Goal: Information Seeking & Learning: Learn about a topic

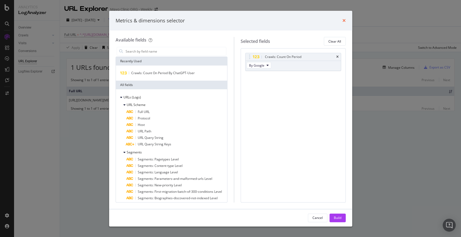
click at [343, 21] on icon "times" at bounding box center [343, 20] width 3 height 4
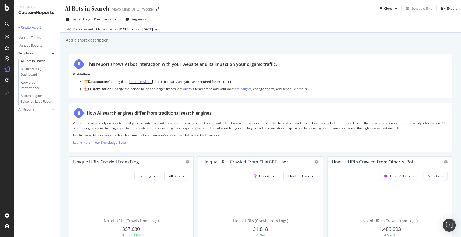
click at [140, 82] on link "including AI bots" at bounding box center [140, 81] width 25 height 5
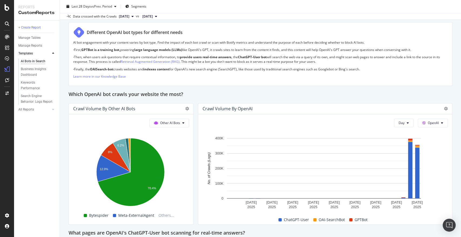
click at [204, 116] on div "Day OpenAI Hold CTRL while clicking to filter the report. 23 Jul. 2025 26 Jul. …" at bounding box center [325, 169] width 254 height 110
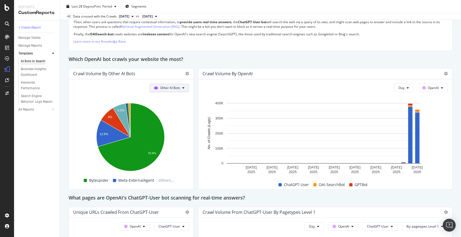
click at [157, 87] on span at bounding box center [157, 88] width 6 height 5
click at [160, 102] on div "Google" at bounding box center [167, 98] width 38 height 8
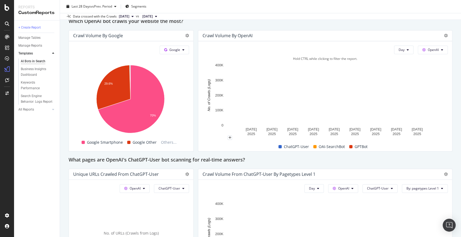
scroll to position [459, 0]
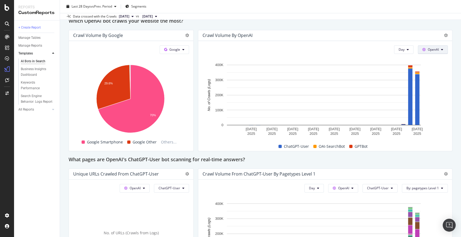
click at [428, 48] on span "OpenAI" at bounding box center [433, 49] width 11 height 5
click at [429, 72] on span "Bing" at bounding box center [436, 70] width 20 height 5
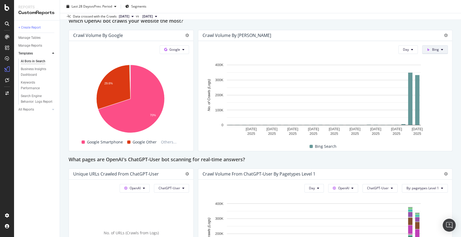
click at [435, 45] on button "Bing" at bounding box center [435, 49] width 26 height 9
click at [432, 88] on span "Other AI Bots" at bounding box center [441, 90] width 20 height 5
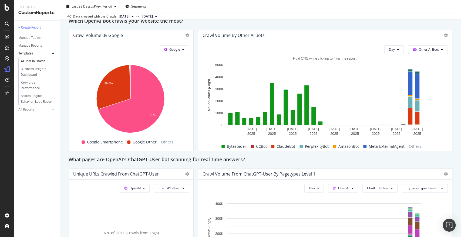
click at [230, 146] on span "Bytespider" at bounding box center [236, 146] width 19 height 6
click at [237, 146] on span "Bytespider" at bounding box center [236, 146] width 19 height 6
click at [412, 147] on span "Others..." at bounding box center [417, 146] width 20 height 6
click at [389, 46] on button "Day" at bounding box center [393, 49] width 19 height 9
click at [444, 34] on icon at bounding box center [446, 35] width 4 height 4
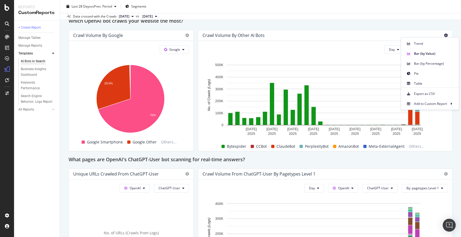
click at [359, 40] on div "Crawl Volume by Other AI Bots" at bounding box center [325, 35] width 254 height 11
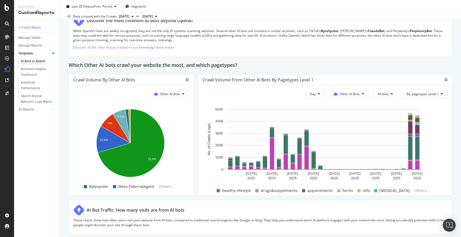
scroll to position [742, 0]
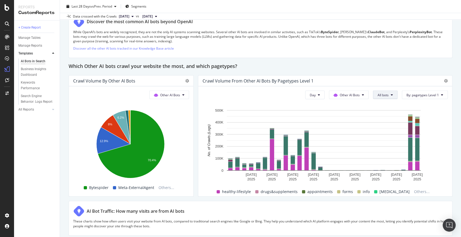
click at [343, 127] on span "OpenAI" at bounding box center [348, 125] width 21 height 5
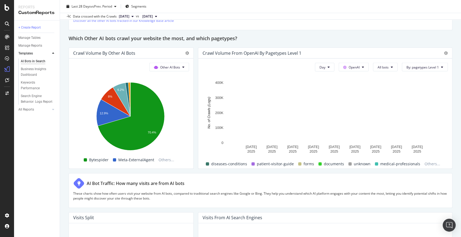
scroll to position [744, 0]
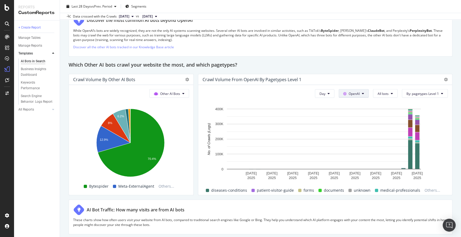
click at [356, 104] on span "Google" at bounding box center [358, 103] width 20 height 5
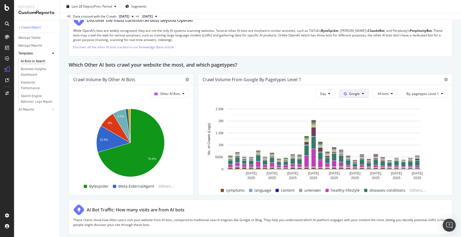
click at [325, 122] on span "Month" at bounding box center [321, 123] width 10 height 5
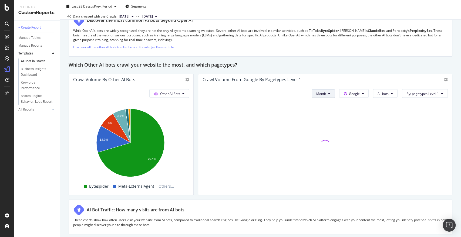
click at [322, 102] on span "Day" at bounding box center [317, 103] width 11 height 5
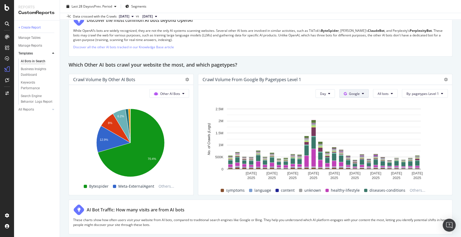
click at [355, 121] on div "OpenAI" at bounding box center [354, 124] width 37 height 8
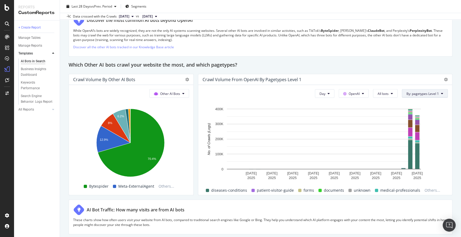
click at [409, 113] on div "Select a Segment" at bounding box center [409, 112] width 67 height 9
click at [402, 122] on span "Segments" at bounding box center [399, 122] width 15 height 5
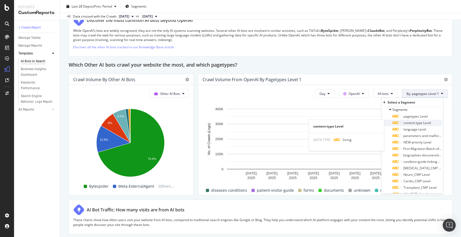
scroll to position [14, 0]
click at [413, 131] on div "language Level" at bounding box center [417, 129] width 50 height 6
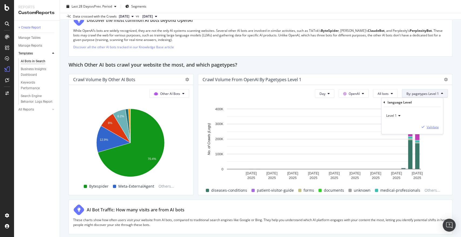
click at [428, 126] on div "Validate" at bounding box center [432, 127] width 12 height 5
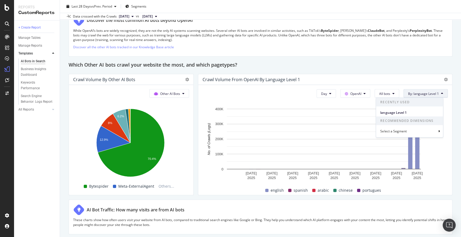
click at [410, 136] on div "Recommended Dimensions Select a Segment" at bounding box center [409, 127] width 67 height 21
click at [421, 130] on div "Select a Segment" at bounding box center [409, 131] width 67 height 9
click at [416, 123] on div "Segments" at bounding box center [411, 123] width 59 height 8
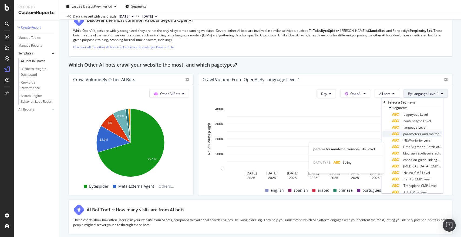
scroll to position [0, 0]
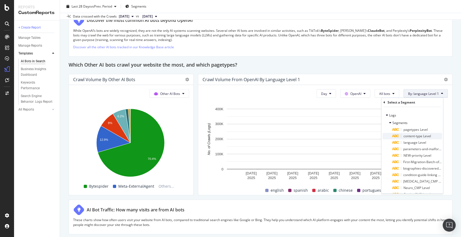
click at [420, 138] on span "content-type Level" at bounding box center [417, 136] width 28 height 5
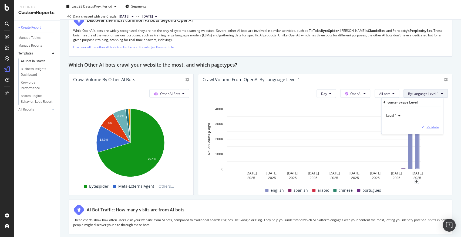
click at [429, 126] on div "Validate" at bounding box center [432, 127] width 12 height 5
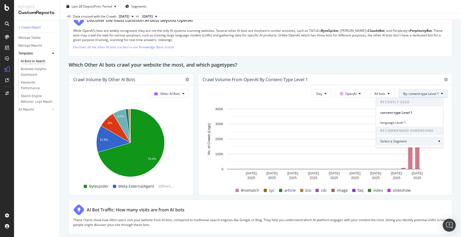
click at [398, 143] on div "Select a Segment" at bounding box center [393, 141] width 27 height 5
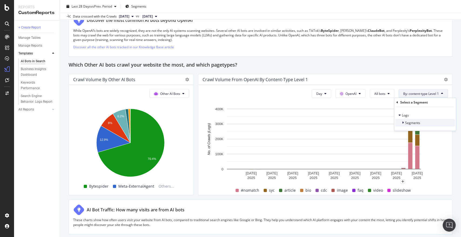
click at [406, 122] on span "Segments" at bounding box center [412, 122] width 15 height 5
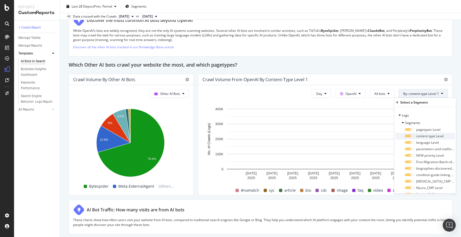
click at [423, 136] on span "content-type Level" at bounding box center [430, 136] width 28 height 5
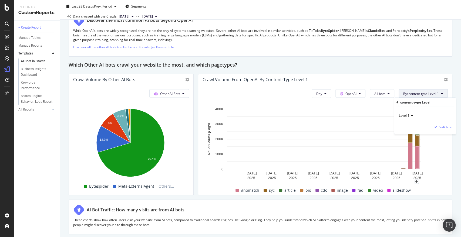
click at [398, 100] on div "content-type Level" at bounding box center [424, 102] width 57 height 9
click at [397, 103] on icon at bounding box center [397, 102] width 2 height 3
click at [405, 123] on span "Segments" at bounding box center [412, 122] width 15 height 5
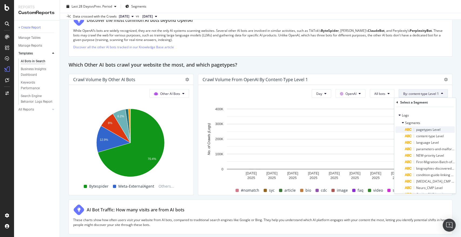
click at [419, 131] on span "pagetypes Level" at bounding box center [428, 129] width 24 height 5
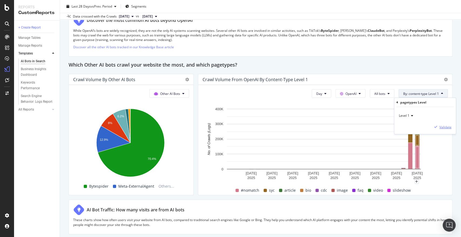
drag, startPoint x: 419, startPoint y: 131, endPoint x: 436, endPoint y: 124, distance: 18.5
click at [436, 124] on div "Level 1 Validate" at bounding box center [425, 120] width 62 height 27
click at [417, 115] on div "Level 1" at bounding box center [424, 115] width 53 height 9
click at [417, 114] on div "Level 1" at bounding box center [424, 115] width 53 height 9
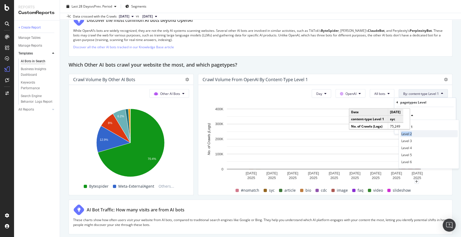
drag, startPoint x: 413, startPoint y: 130, endPoint x: 418, endPoint y: 137, distance: 7.9
click at [418, 137] on div "Level 1 Level 2 Level 3 Level 4 Level 5 Level 6" at bounding box center [428, 144] width 60 height 49
click at [426, 132] on div "Level 2" at bounding box center [429, 133] width 58 height 7
click at [439, 127] on div "Validate" at bounding box center [445, 127] width 12 height 5
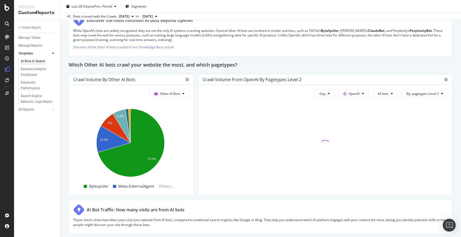
click at [439, 127] on div at bounding box center [324, 145] width 245 height 91
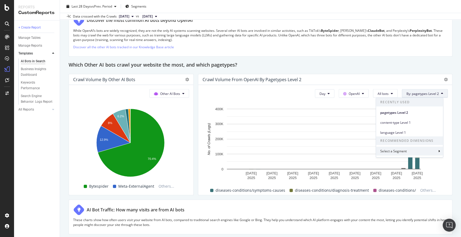
click at [407, 151] on div "Select a Segment" at bounding box center [393, 151] width 27 height 5
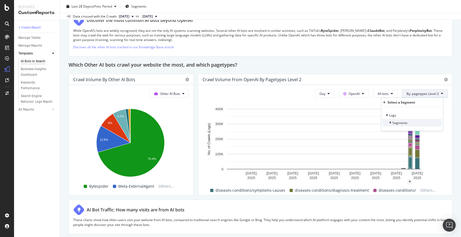
click at [400, 124] on span "Segments" at bounding box center [399, 122] width 15 height 5
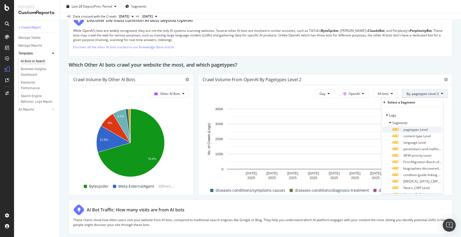
click at [409, 130] on span "pagetypes Level" at bounding box center [415, 129] width 24 height 5
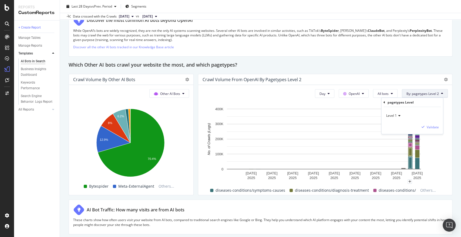
click at [397, 114] on icon at bounding box center [398, 115] width 4 height 3
click at [395, 141] on span "Level 3" at bounding box center [393, 140] width 11 height 5
click at [429, 127] on div "Validate" at bounding box center [432, 127] width 12 height 5
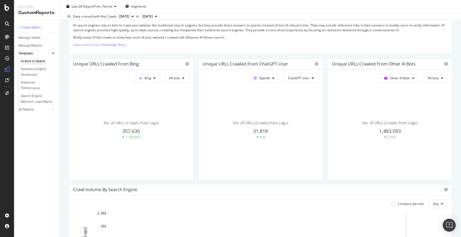
scroll to position [97, 0]
